Goal: Transaction & Acquisition: Obtain resource

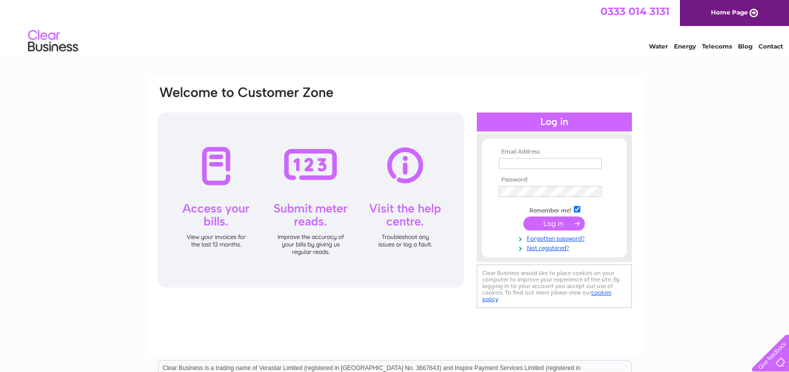
click at [556, 162] on input "text" at bounding box center [550, 163] width 103 height 11
type input "strathcarron.finance@nhs.net"
click at [565, 225] on input "submit" at bounding box center [554, 225] width 62 height 14
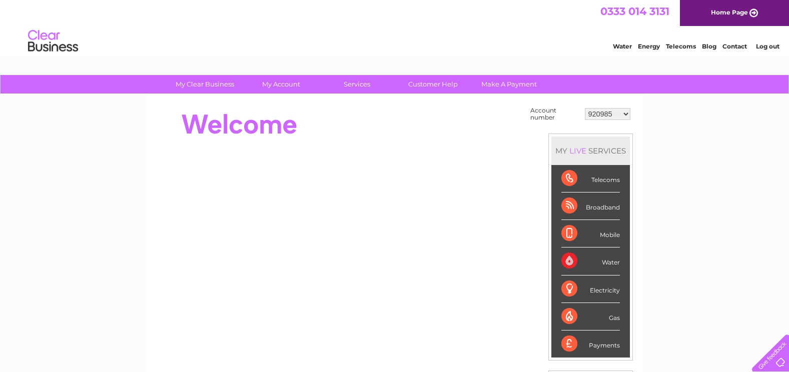
click at [625, 114] on select "920985 989859 989869 989870 989871 989872 989876 989877 989878 989879 989880 98…" at bounding box center [608, 114] width 46 height 12
select select "30318409"
click at [585, 108] on select "920985 989859 989869 989870 989871 989872 989876 989877 989878 989879 989880 98…" at bounding box center [608, 114] width 46 height 12
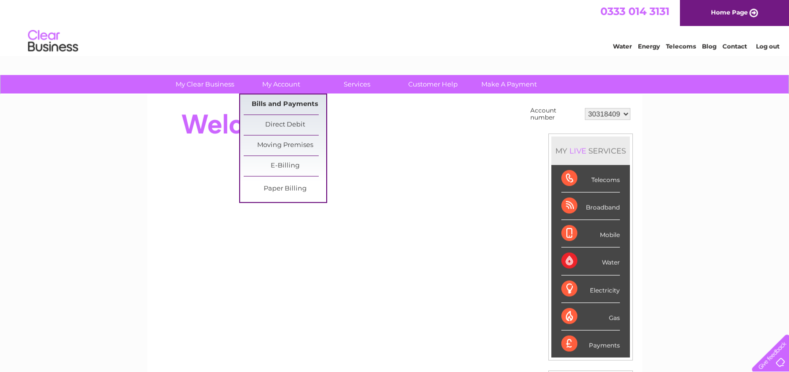
click at [281, 105] on link "Bills and Payments" at bounding box center [285, 105] width 83 height 20
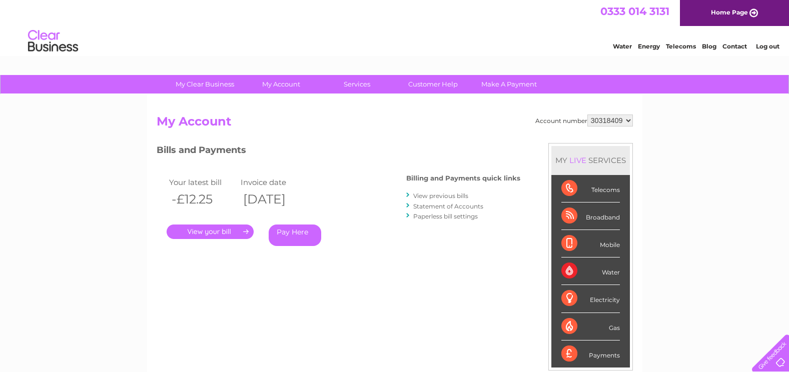
click at [626, 122] on select "920985 989859 989869 989870 989871 989872 989876 989877 989878 989879 989880 98…" at bounding box center [610, 121] width 46 height 12
select select "30285783"
click at [587, 115] on select "920985 989859 989869 989870 989871 989872 989876 989877 989878 989879 989880 98…" at bounding box center [610, 121] width 46 height 12
click at [220, 231] on link "." at bounding box center [210, 232] width 87 height 15
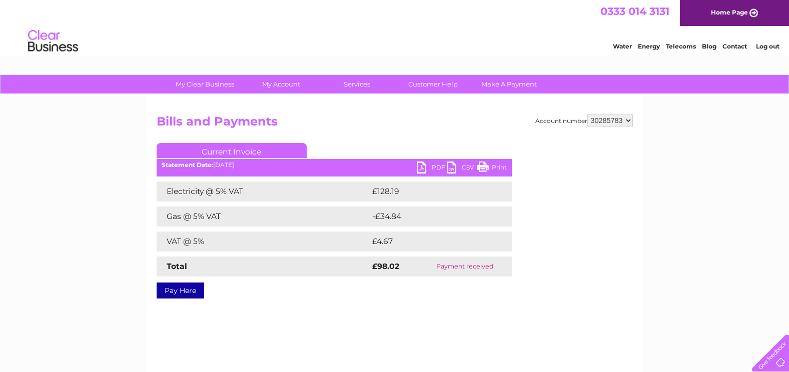
click at [438, 166] on link "PDF" at bounding box center [432, 169] width 30 height 15
